Goal: Task Accomplishment & Management: Manage account settings

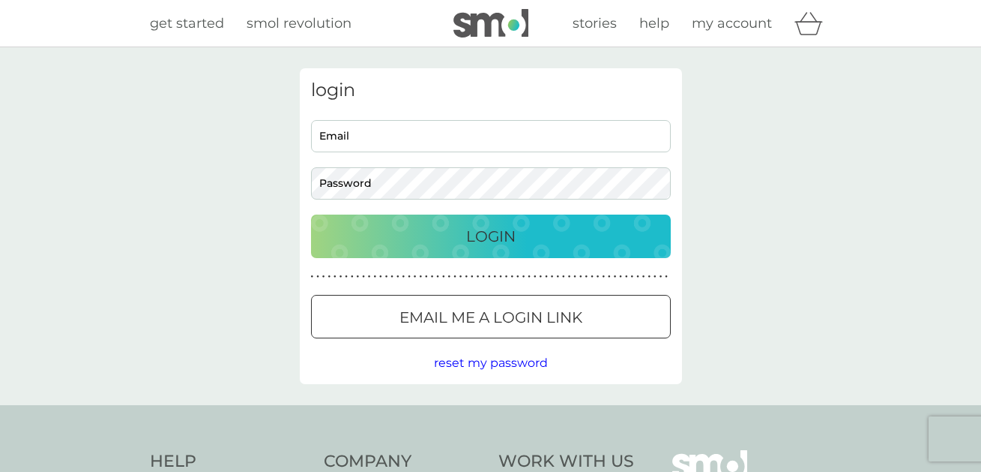
click at [469, 141] on input "Email" at bounding box center [491, 136] width 360 height 32
type input "natalie_malla@mac.com"
click at [460, 233] on div "Login" at bounding box center [491, 236] width 330 height 24
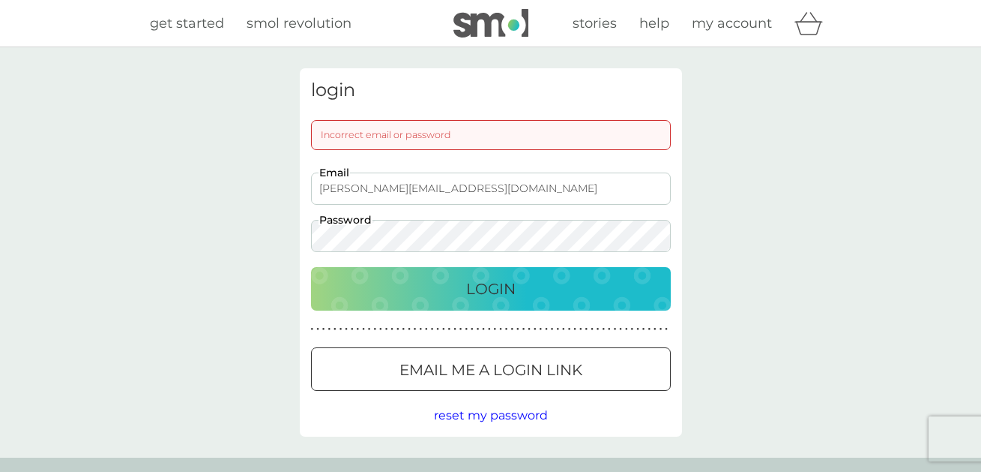
click at [473, 363] on div at bounding box center [491, 370] width 54 height 16
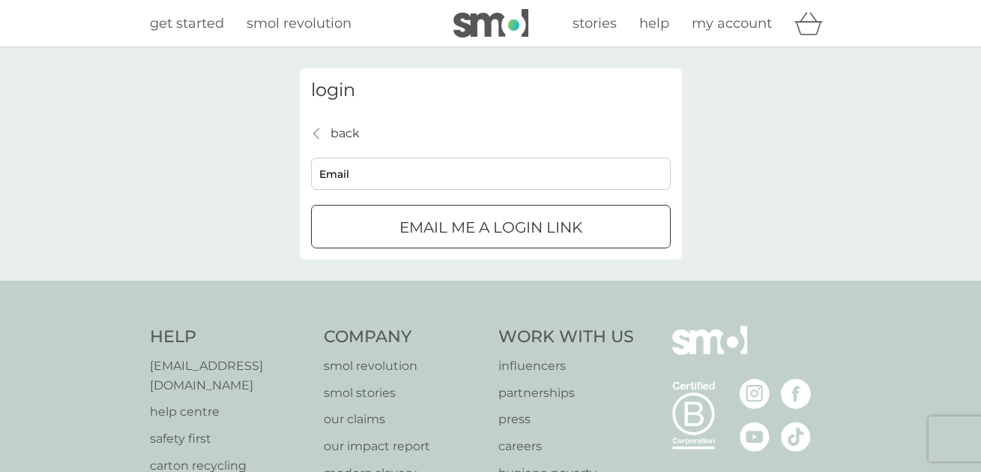
click at [517, 223] on div "submit" at bounding box center [491, 228] width 54 height 16
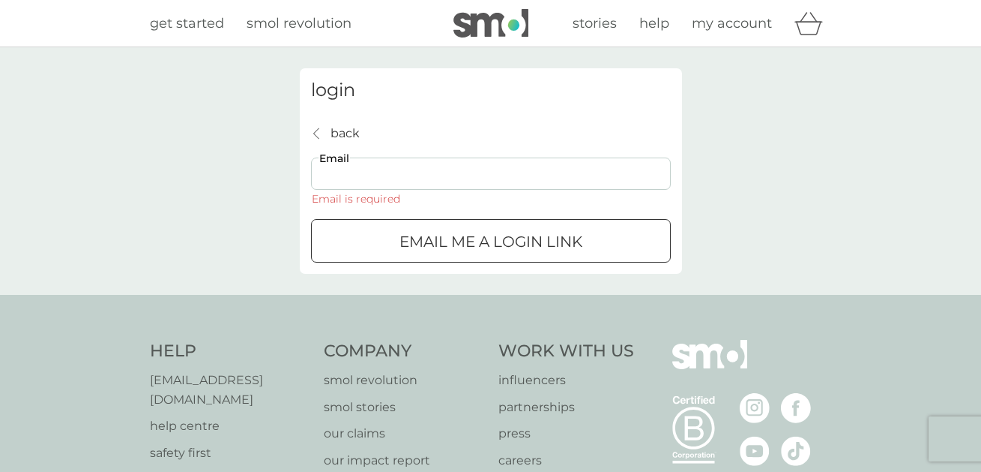
click at [493, 179] on input "Email" at bounding box center [491, 173] width 360 height 32
type input "natalie_malla@mac.com"
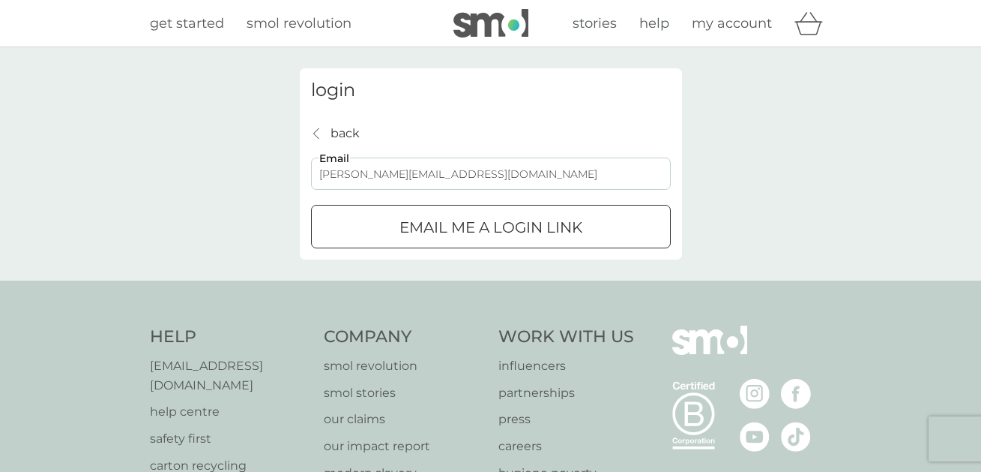
click at [488, 226] on div "submit" at bounding box center [491, 228] width 54 height 16
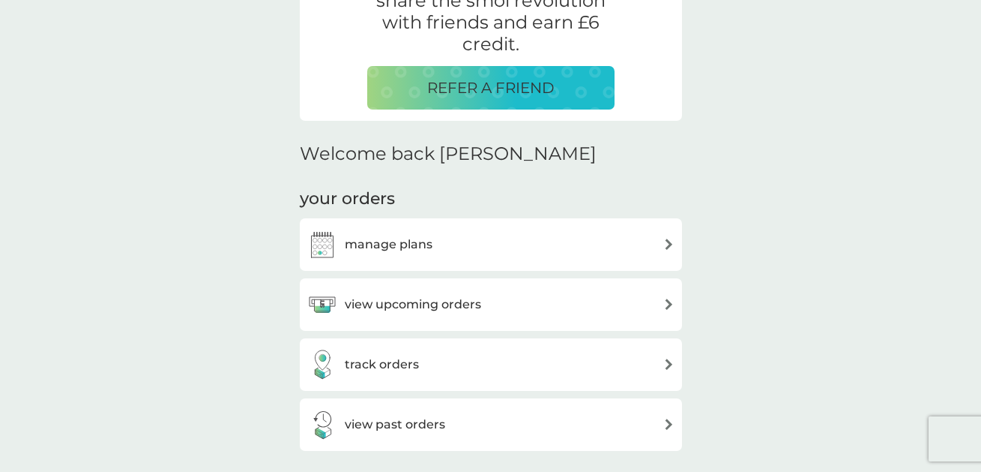
scroll to position [404, 0]
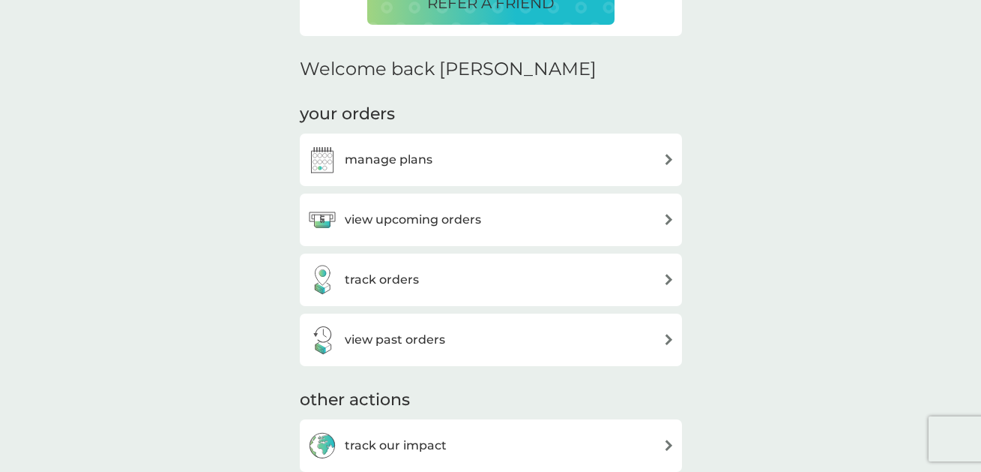
click at [442, 151] on div "manage plans" at bounding box center [490, 160] width 367 height 30
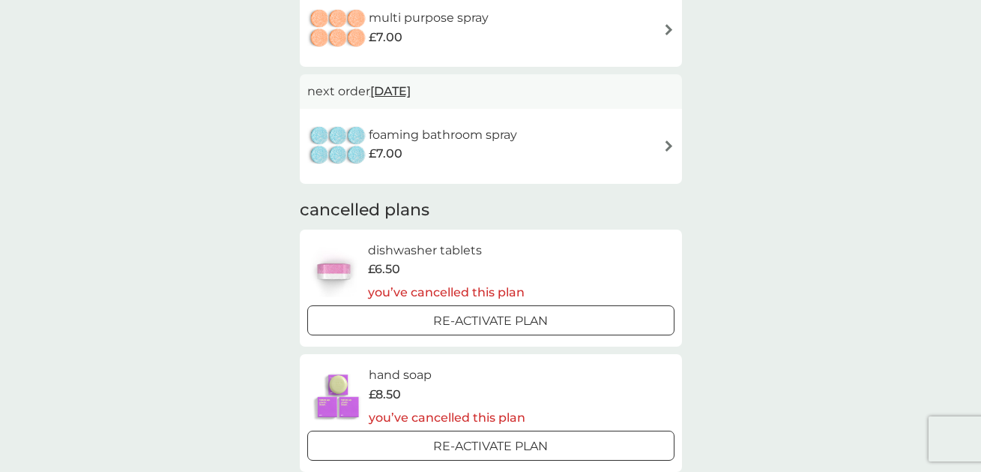
scroll to position [717, 0]
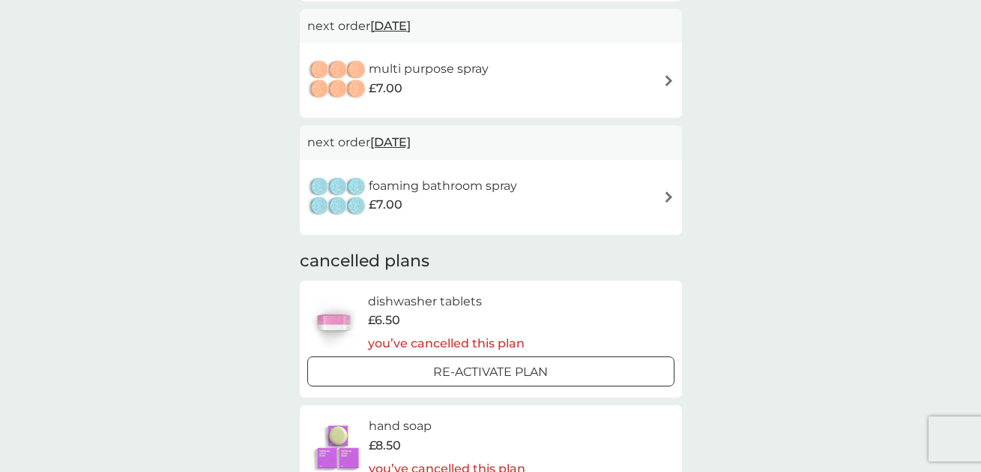
click at [662, 191] on div "foaming bathroom spray £7.00" at bounding box center [490, 197] width 367 height 52
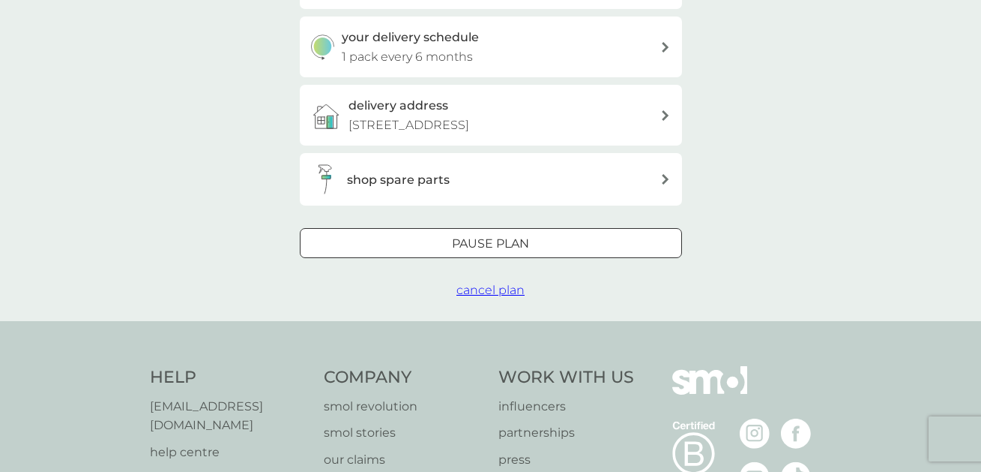
scroll to position [352, 0]
click at [508, 289] on span "cancel plan" at bounding box center [491, 287] width 68 height 14
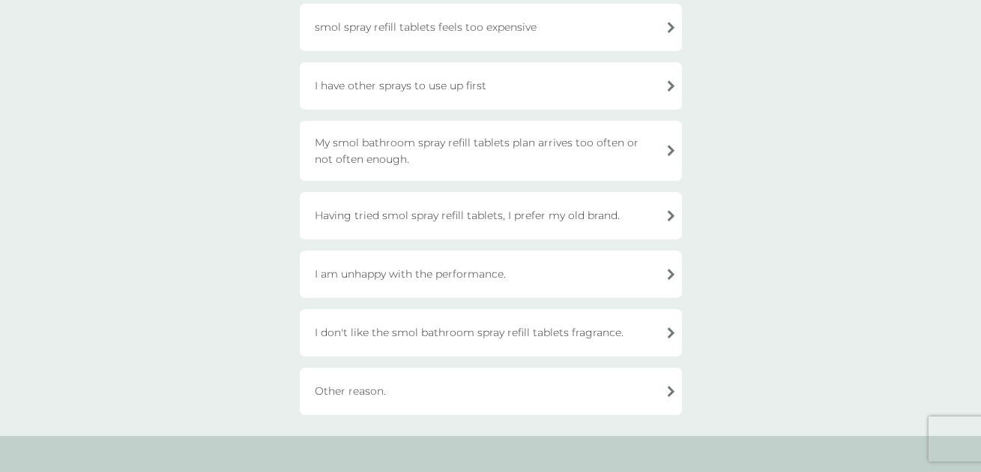
scroll to position [183, 0]
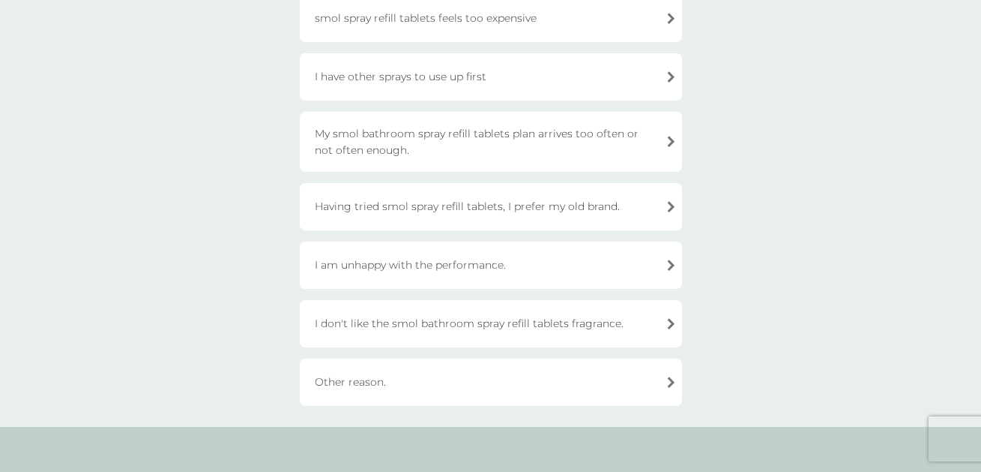
click at [399, 379] on div "Other reason." at bounding box center [491, 381] width 382 height 47
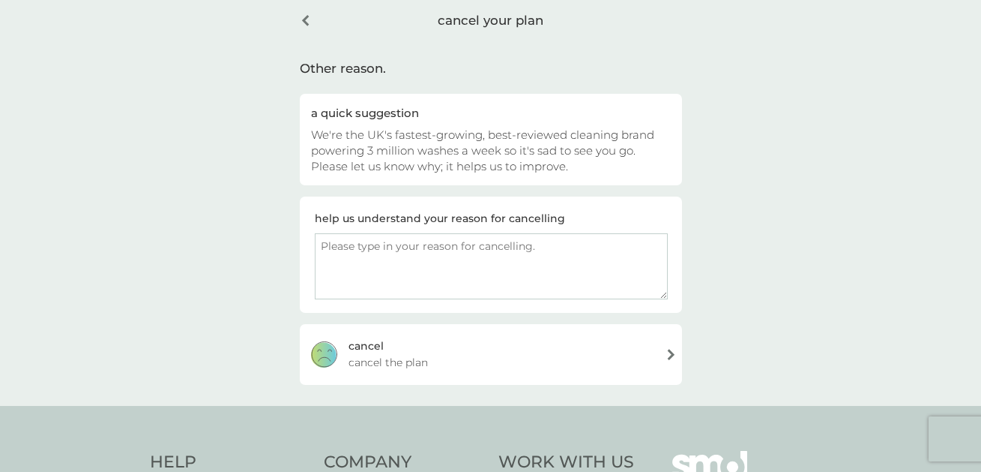
scroll to position [64, 0]
click at [375, 247] on textarea at bounding box center [491, 268] width 353 height 66
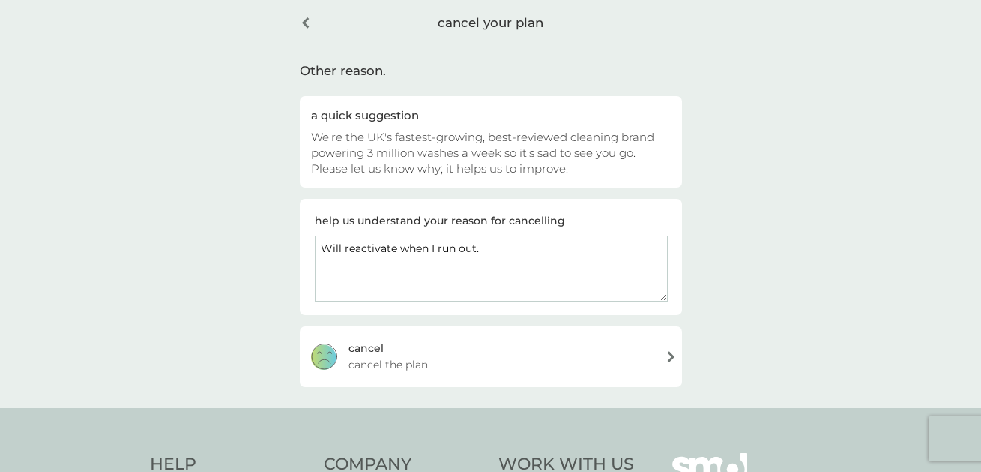
drag, startPoint x: 490, startPoint y: 249, endPoint x: 322, endPoint y: 249, distance: 168.7
click at [322, 249] on textarea "Will reactivate when I run out." at bounding box center [491, 268] width 353 height 66
click at [487, 246] on textarea "Will reactivate when I run out." at bounding box center [491, 268] width 353 height 66
drag, startPoint x: 645, startPoint y: 246, endPoint x: 312, endPoint y: 247, distance: 332.8
click at [312, 247] on div "help us understand your reason for cancelling Will reactivate when I run out. J…" at bounding box center [491, 257] width 382 height 116
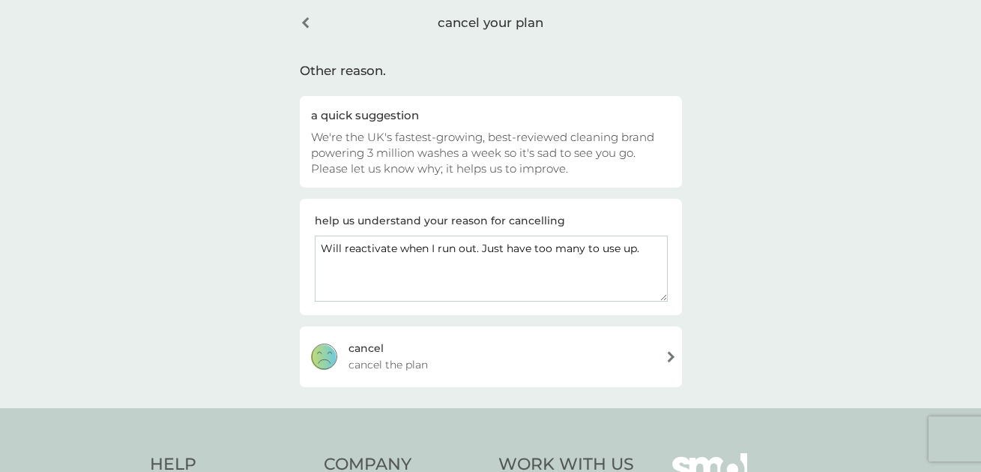
type textarea "Will reactivate when I run out. Just have too many to use up."
click at [426, 351] on div "[PERSON_NAME] the plan" at bounding box center [491, 356] width 382 height 60
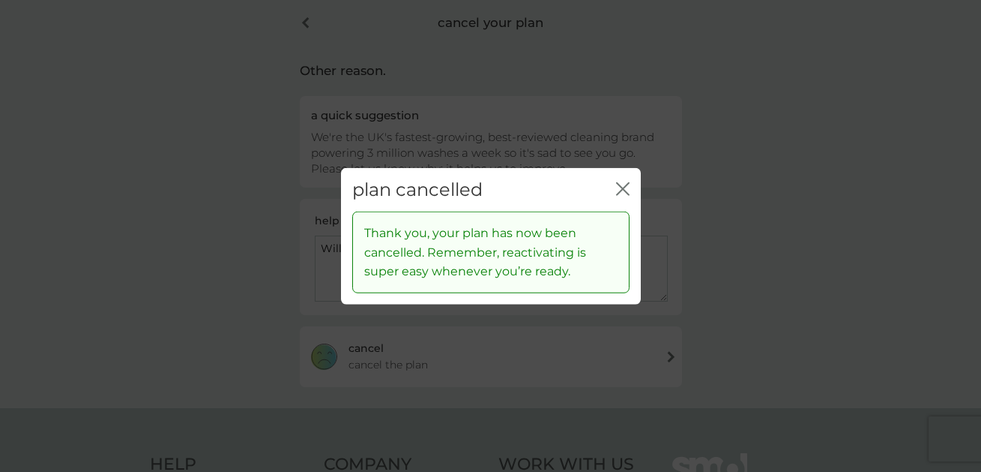
click at [622, 192] on icon "close" at bounding box center [622, 187] width 13 height 13
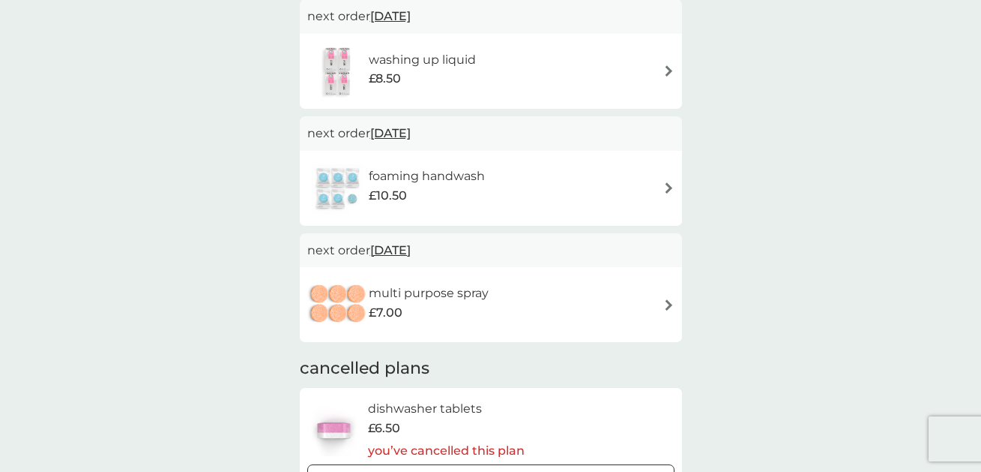
scroll to position [493, 0]
click at [596, 302] on div "multi purpose spray £7.00" at bounding box center [490, 305] width 367 height 52
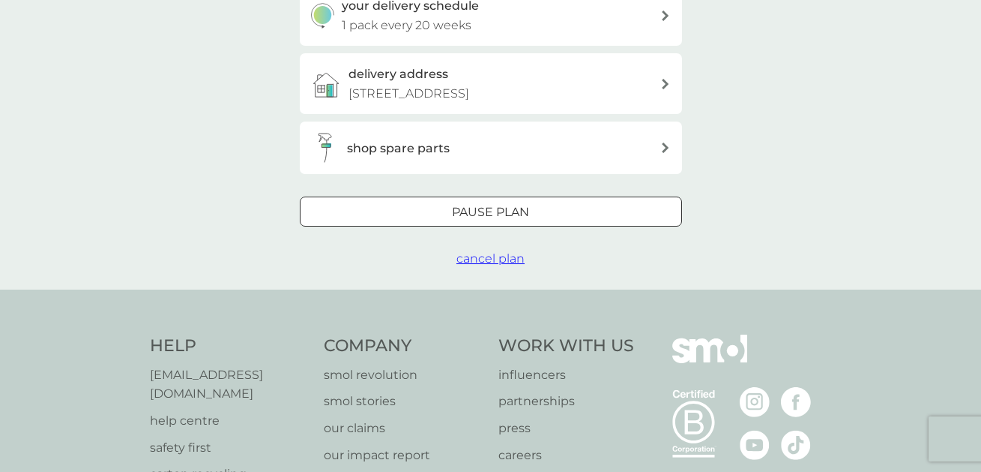
scroll to position [404, 0]
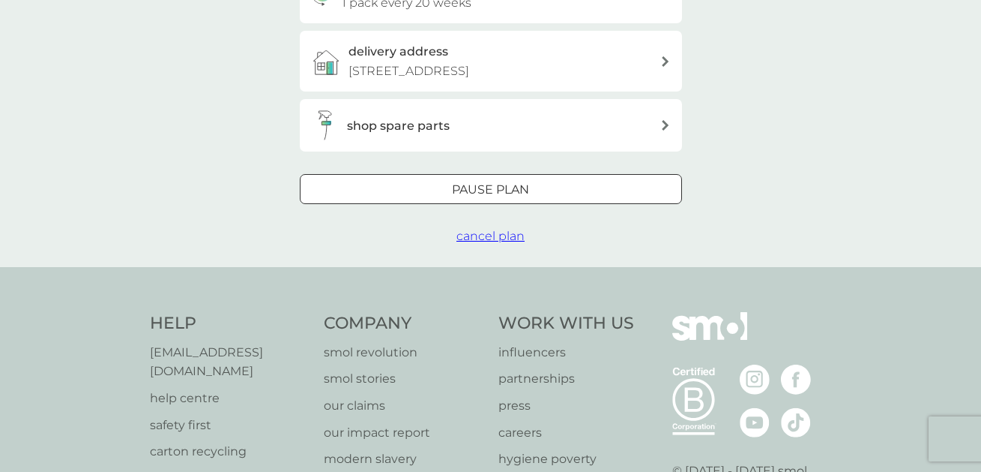
click at [490, 231] on span "cancel plan" at bounding box center [491, 236] width 68 height 14
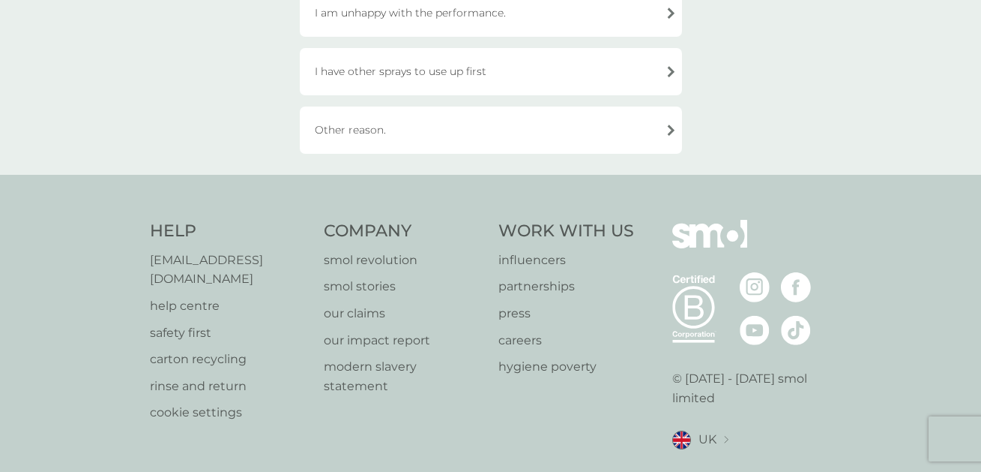
click at [471, 132] on div "Other reason." at bounding box center [491, 129] width 382 height 47
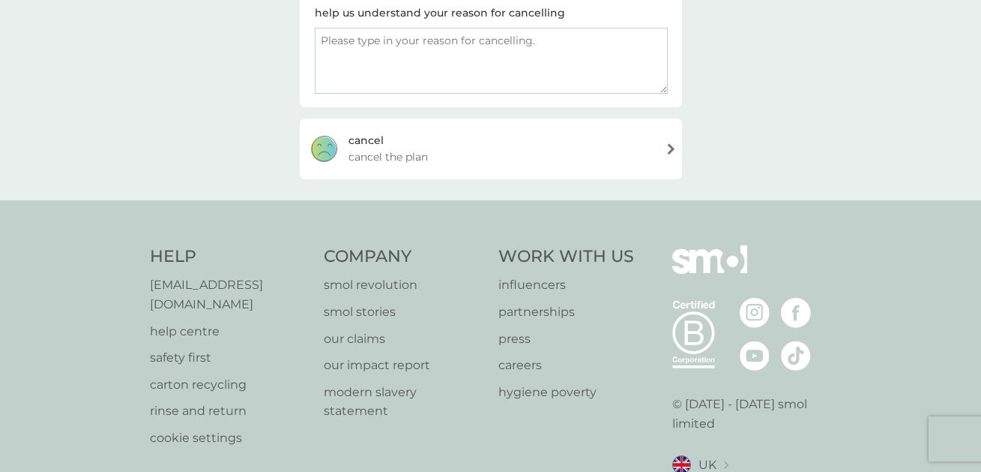
scroll to position [270, 0]
click at [446, 61] on textarea at bounding box center [491, 63] width 353 height 66
paste textarea "Will reactivate when I run out. Just have too many to use up."
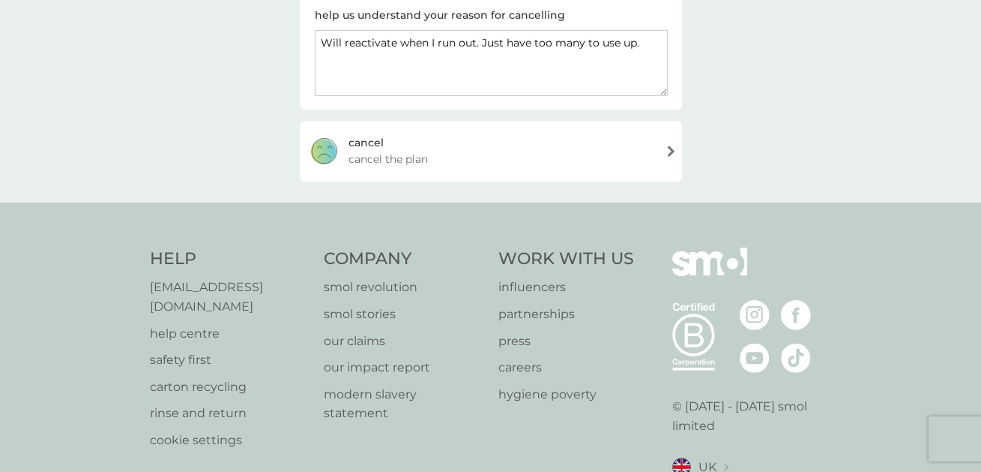
type textarea "Will reactivate when I run out. Just have too many to use up."
click at [415, 155] on span "cancel the plan" at bounding box center [388, 159] width 79 height 16
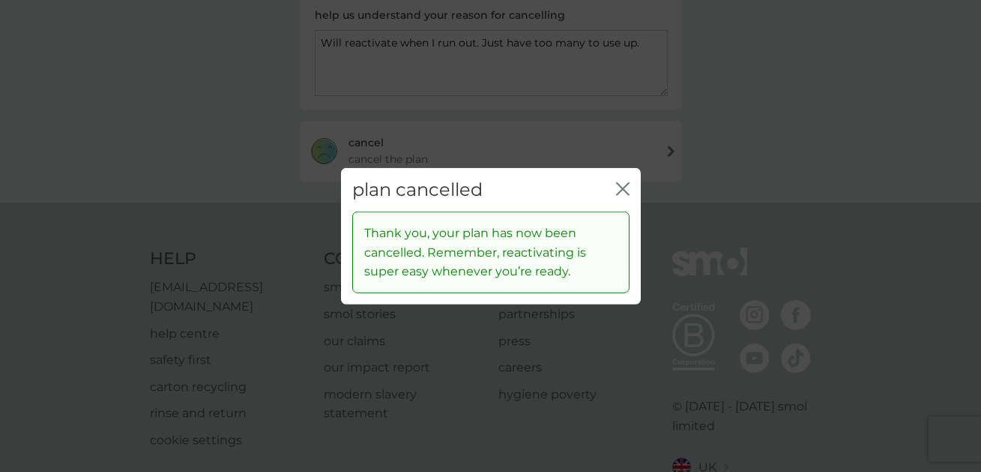
click at [630, 185] on div "plan cancelled close" at bounding box center [491, 189] width 300 height 44
click at [621, 188] on icon "close" at bounding box center [622, 187] width 13 height 13
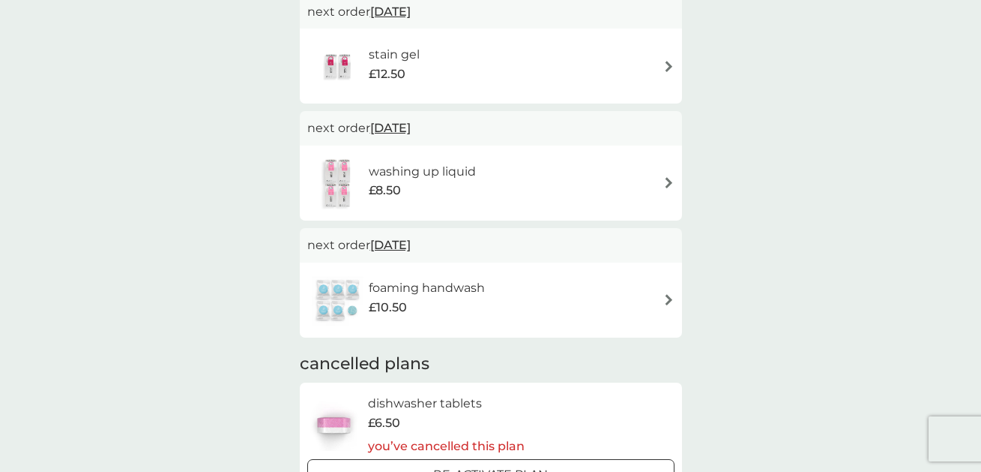
scroll to position [387, 0]
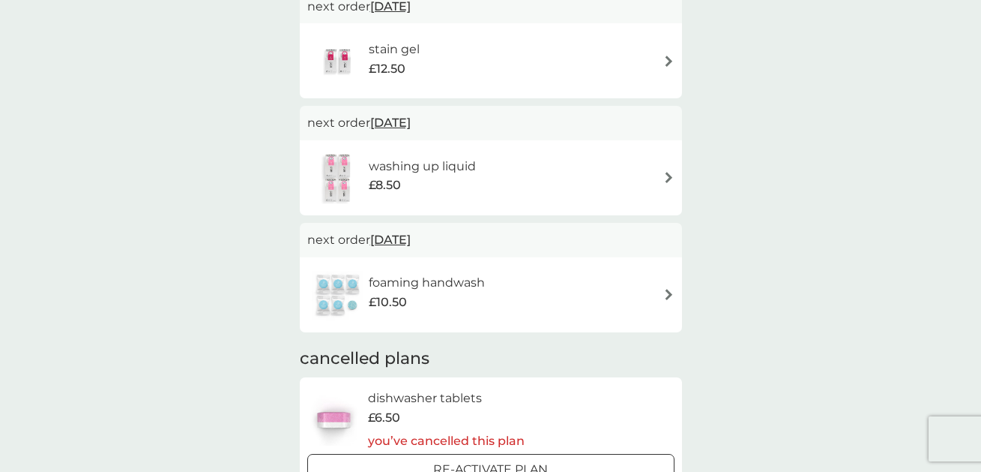
click at [564, 292] on div "foaming handwash £10.50" at bounding box center [490, 294] width 367 height 52
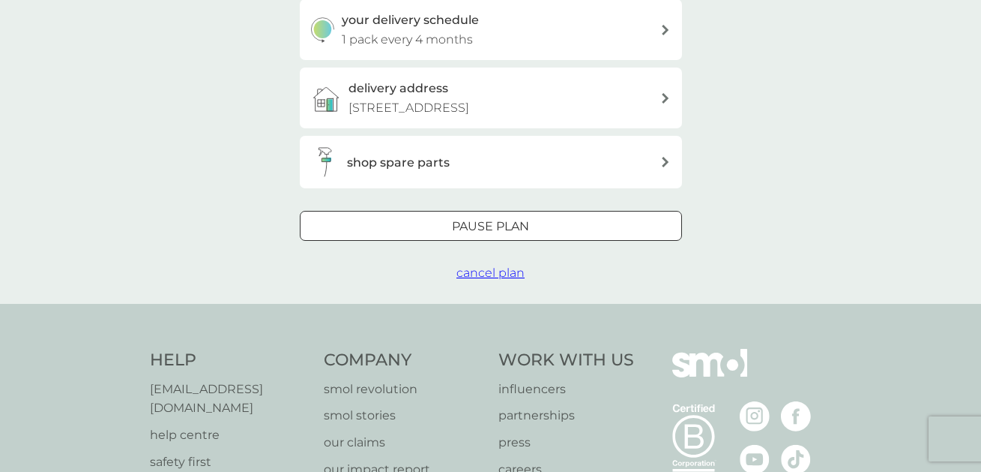
scroll to position [406, 0]
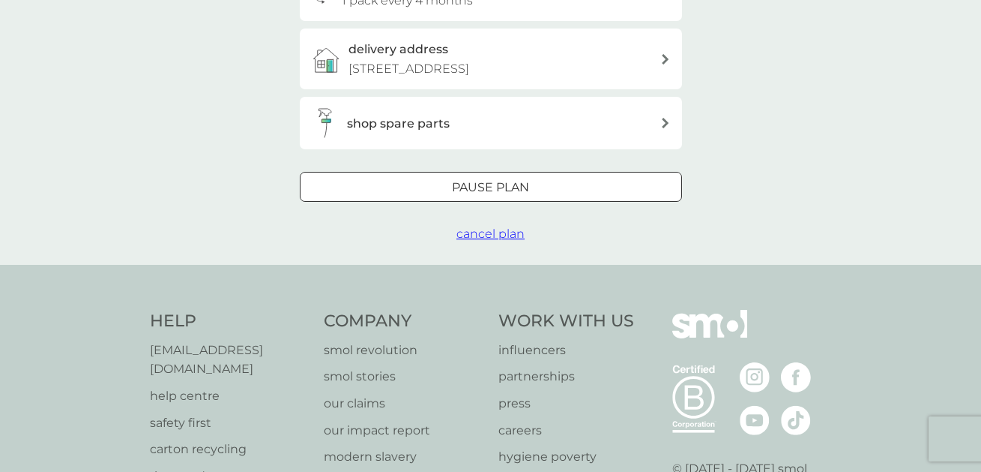
click at [499, 236] on span "cancel plan" at bounding box center [491, 233] width 68 height 14
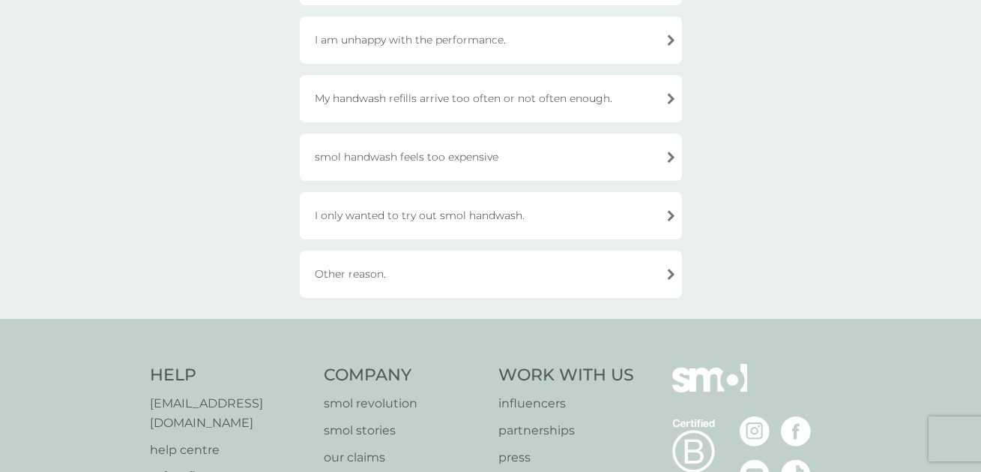
click at [439, 272] on div "Other reason." at bounding box center [491, 273] width 382 height 47
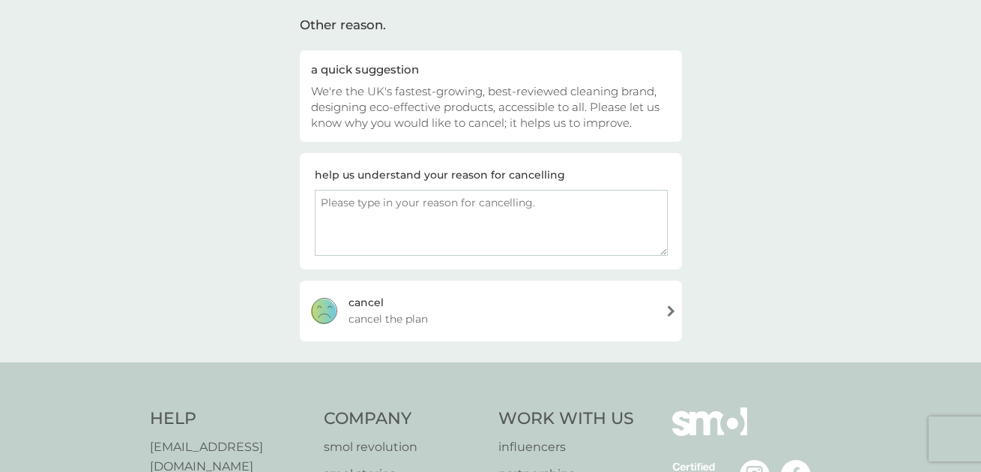
scroll to position [105, 0]
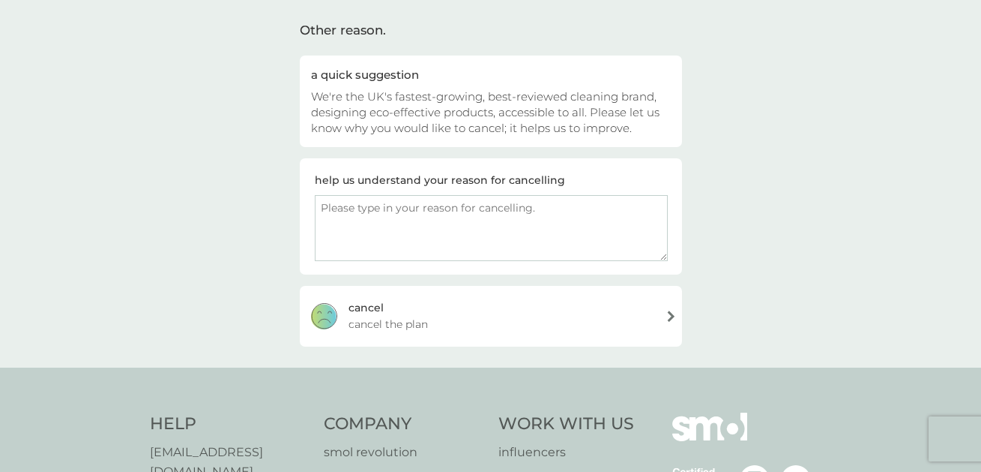
click at [419, 213] on textarea at bounding box center [491, 228] width 353 height 66
paste textarea "Will reactivate when I run out. Just have too many to use up."
type textarea "Will reactivate when I run out. Just have too many to use up."
click at [362, 316] on span "cancel the plan" at bounding box center [388, 324] width 79 height 16
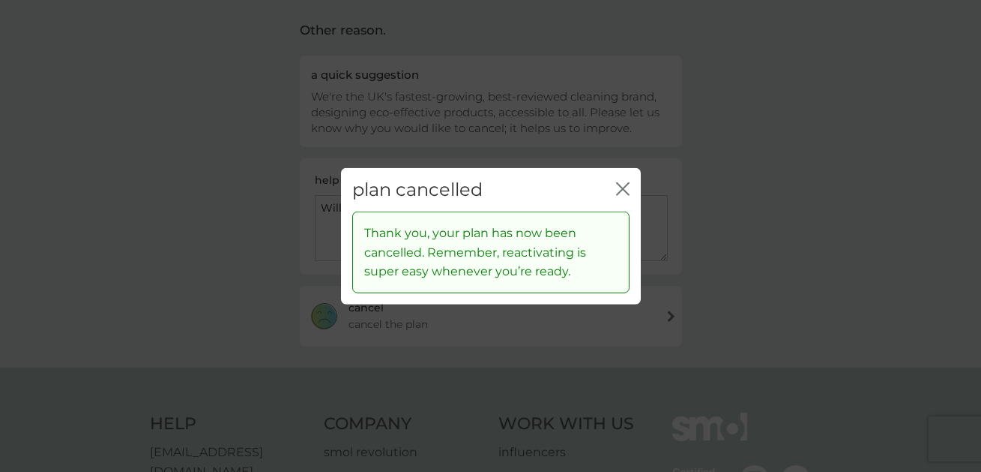
click at [620, 183] on icon "close" at bounding box center [622, 187] width 13 height 13
